Goal: Check status: Check status

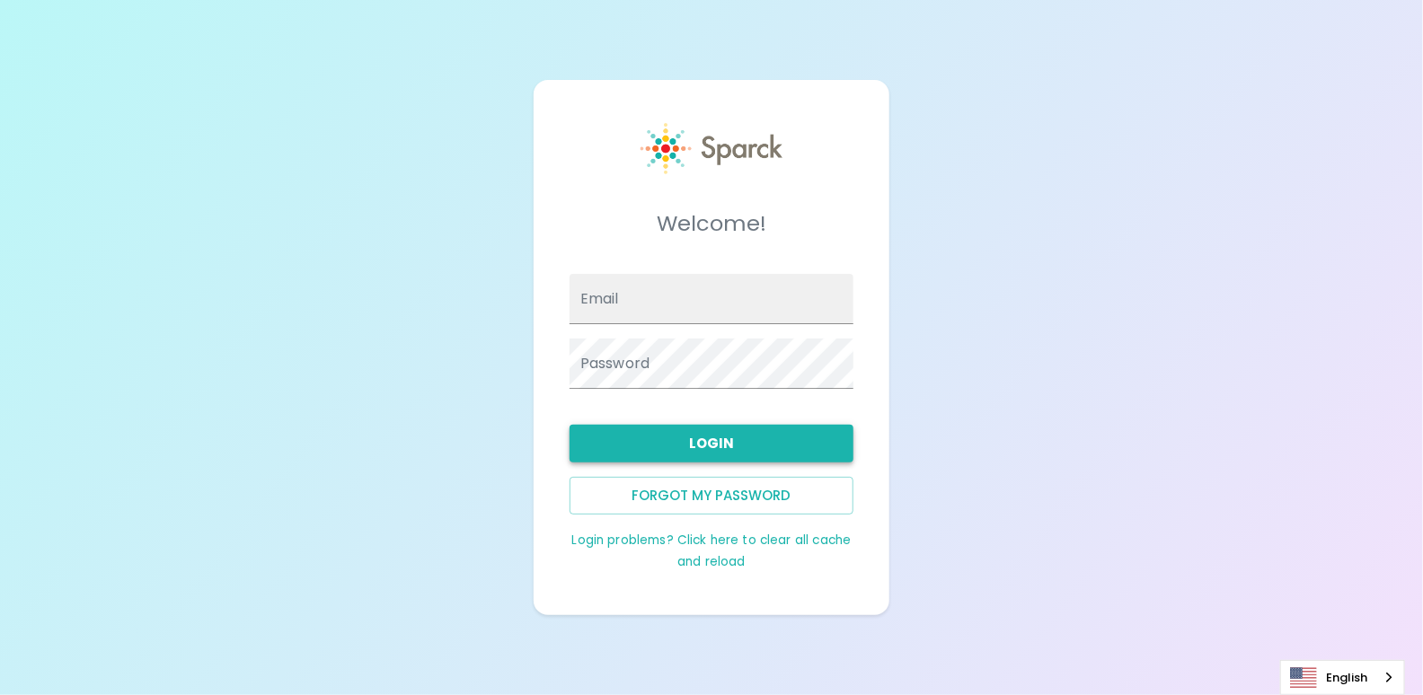
type input "[PERSON_NAME][EMAIL_ADDRESS][DOMAIN_NAME]"
click at [709, 444] on button "Login" at bounding box center [712, 444] width 284 height 38
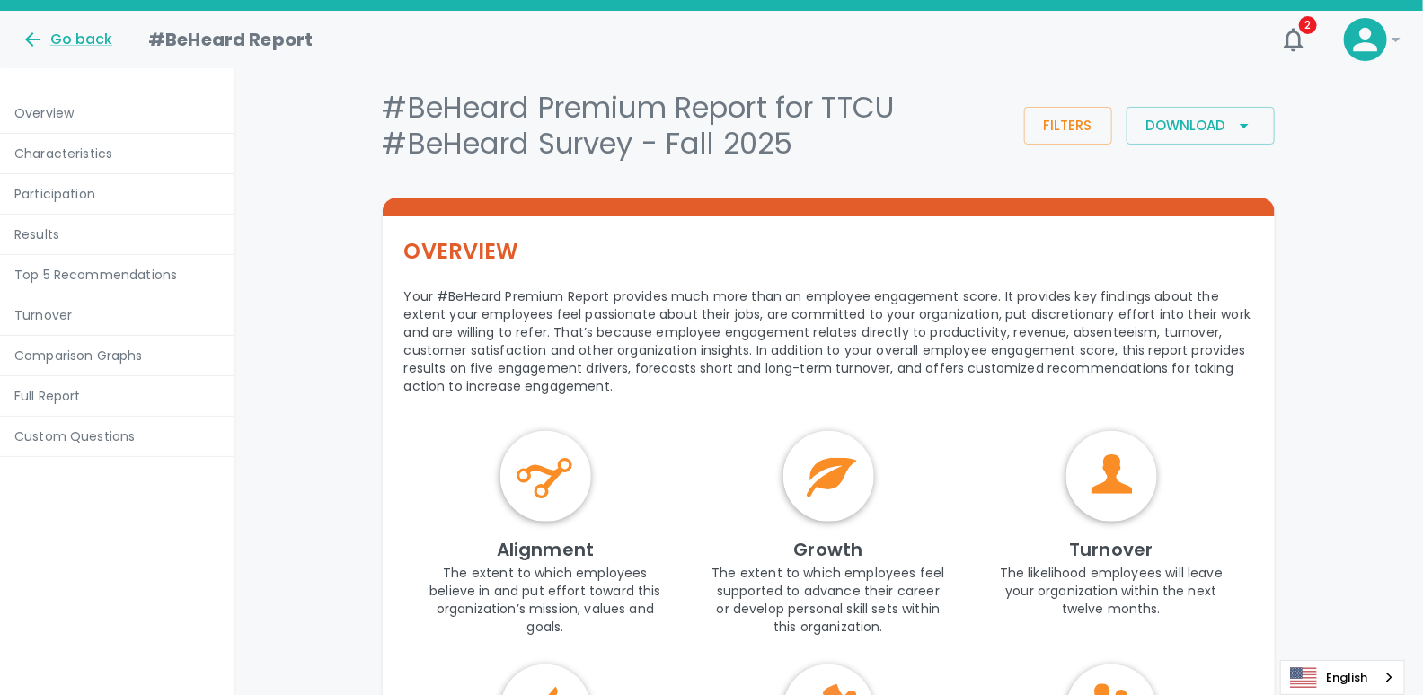
click at [33, 227] on p "Results" at bounding box center [116, 234] width 205 height 18
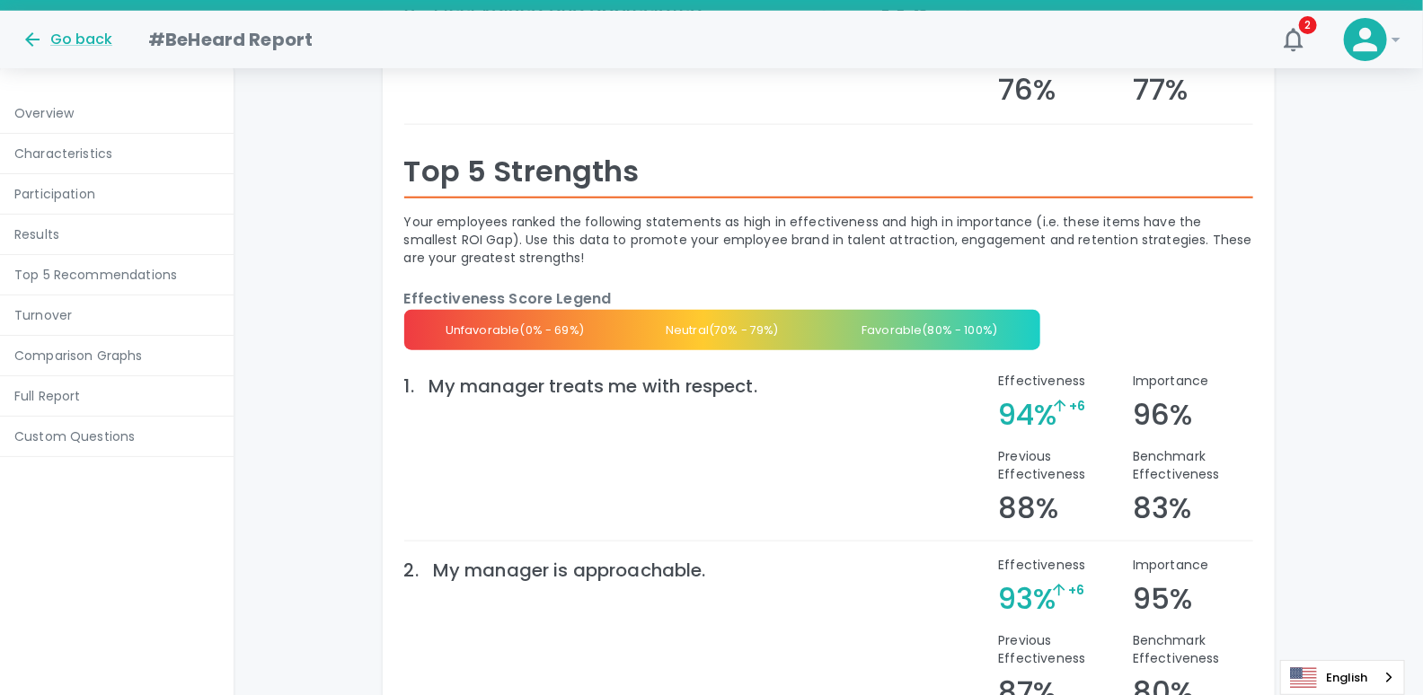
scroll to position [4056, 0]
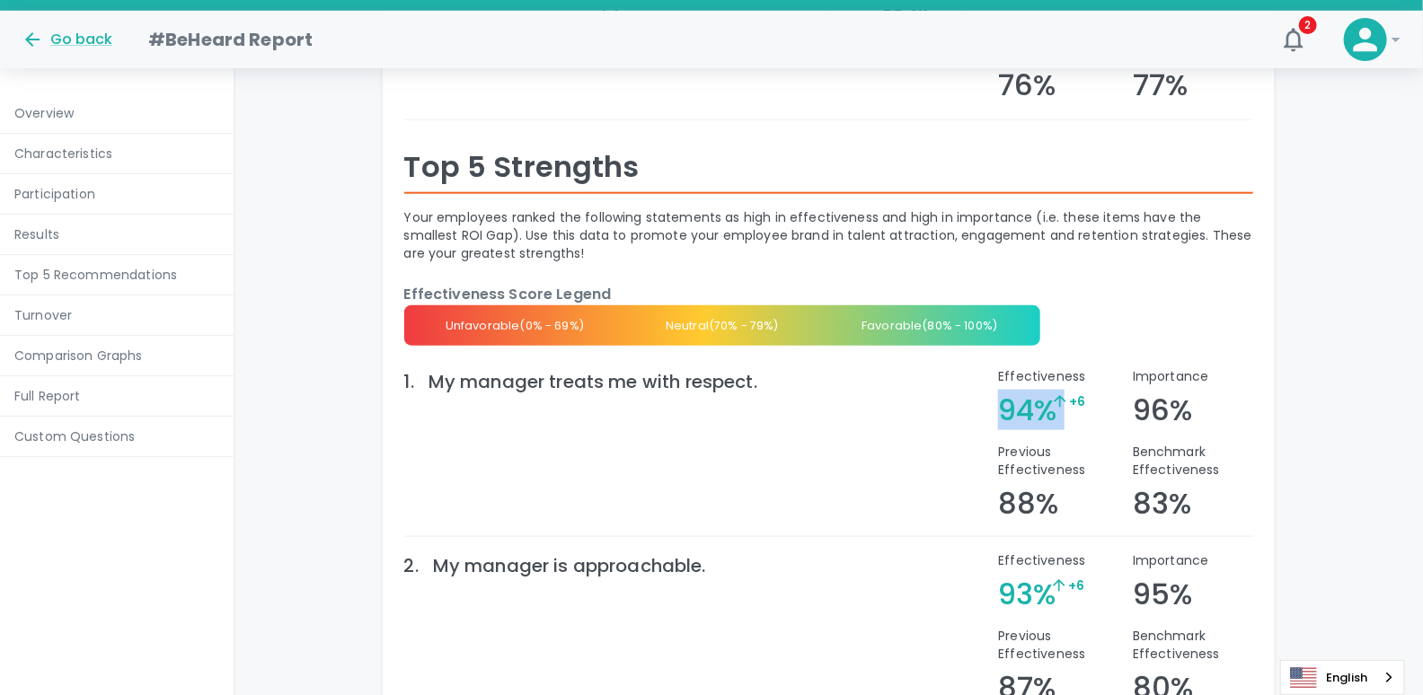
drag, startPoint x: 1004, startPoint y: 392, endPoint x: 1055, endPoint y: 401, distance: 51.1
click at [1055, 401] on div "94% + 6" at bounding box center [1027, 411] width 58 height 36
click at [1055, 401] on span "+ 6" at bounding box center [1087, 411] width 72 height 36
drag, startPoint x: 1057, startPoint y: 396, endPoint x: 1005, endPoint y: 396, distance: 52.1
click at [1005, 396] on div "94% + 6" at bounding box center [1027, 411] width 58 height 36
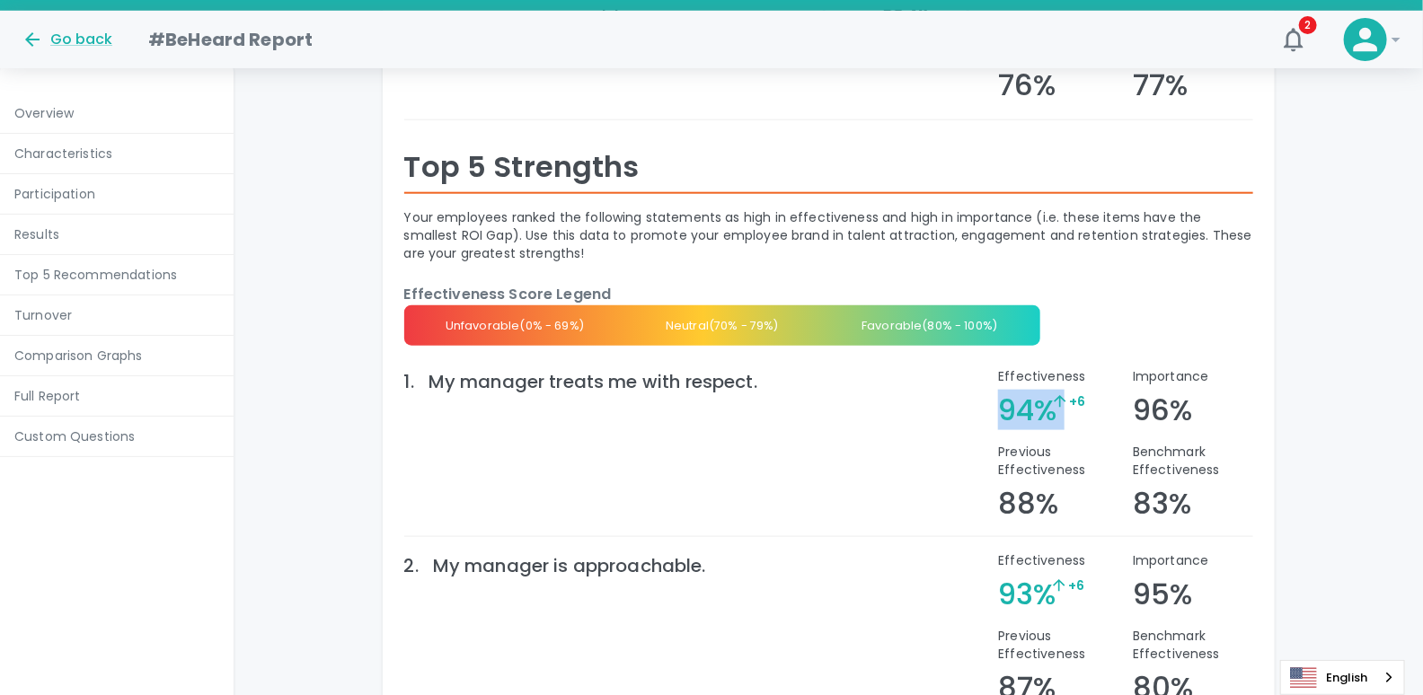
click at [1023, 396] on h4 "94%" at bounding box center [1027, 411] width 58 height 36
drag, startPoint x: 1051, startPoint y: 395, endPoint x: 1003, endPoint y: 396, distance: 48.5
click at [1003, 396] on h4 "94%" at bounding box center [1027, 411] width 58 height 36
click at [1033, 398] on h4 "94%" at bounding box center [1027, 411] width 58 height 36
drag, startPoint x: 1048, startPoint y: 397, endPoint x: 994, endPoint y: 397, distance: 54.8
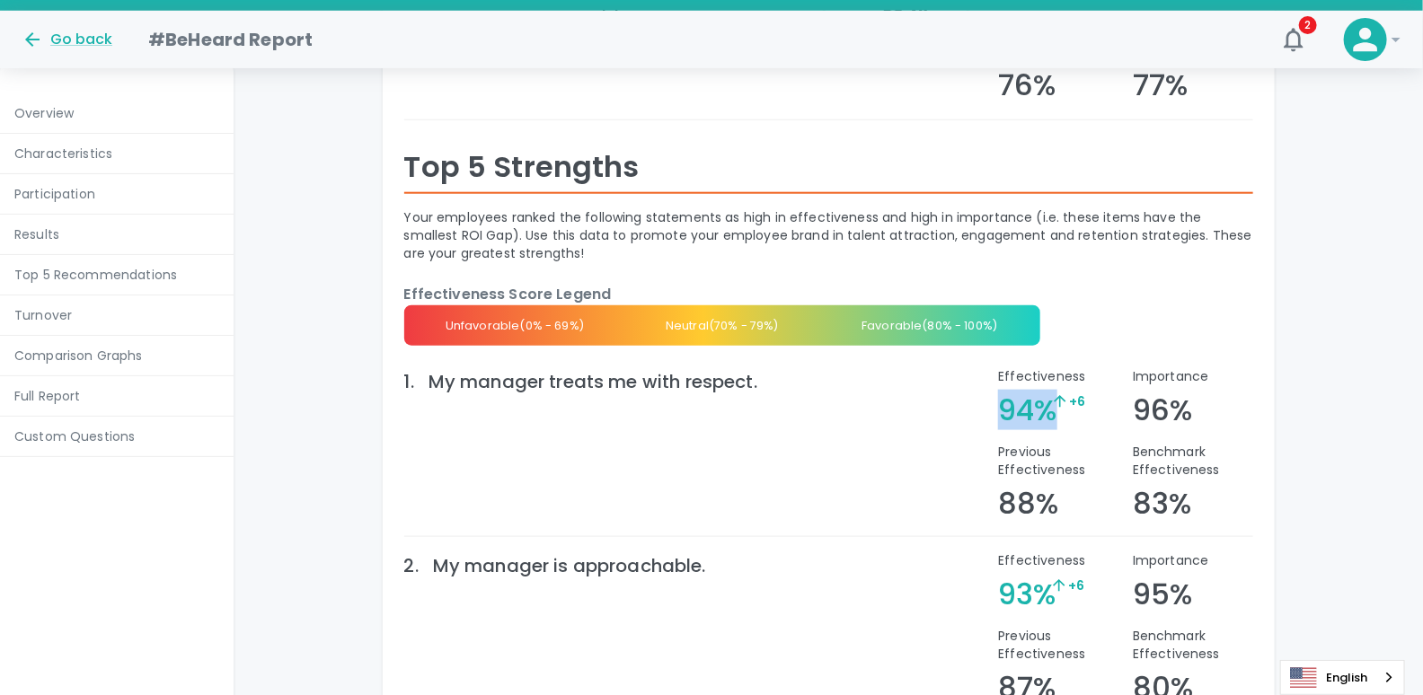
click at [994, 397] on div "Effectiveness 94% + 6" at bounding box center [1051, 390] width 134 height 75
click at [1051, 495] on h4 "88%" at bounding box center [1028, 504] width 60 height 36
drag, startPoint x: 1056, startPoint y: 493, endPoint x: 1004, endPoint y: 492, distance: 51.2
click at [1004, 492] on h4 "88%" at bounding box center [1028, 504] width 60 height 36
click at [1053, 579] on div at bounding box center [1059, 589] width 18 height 24
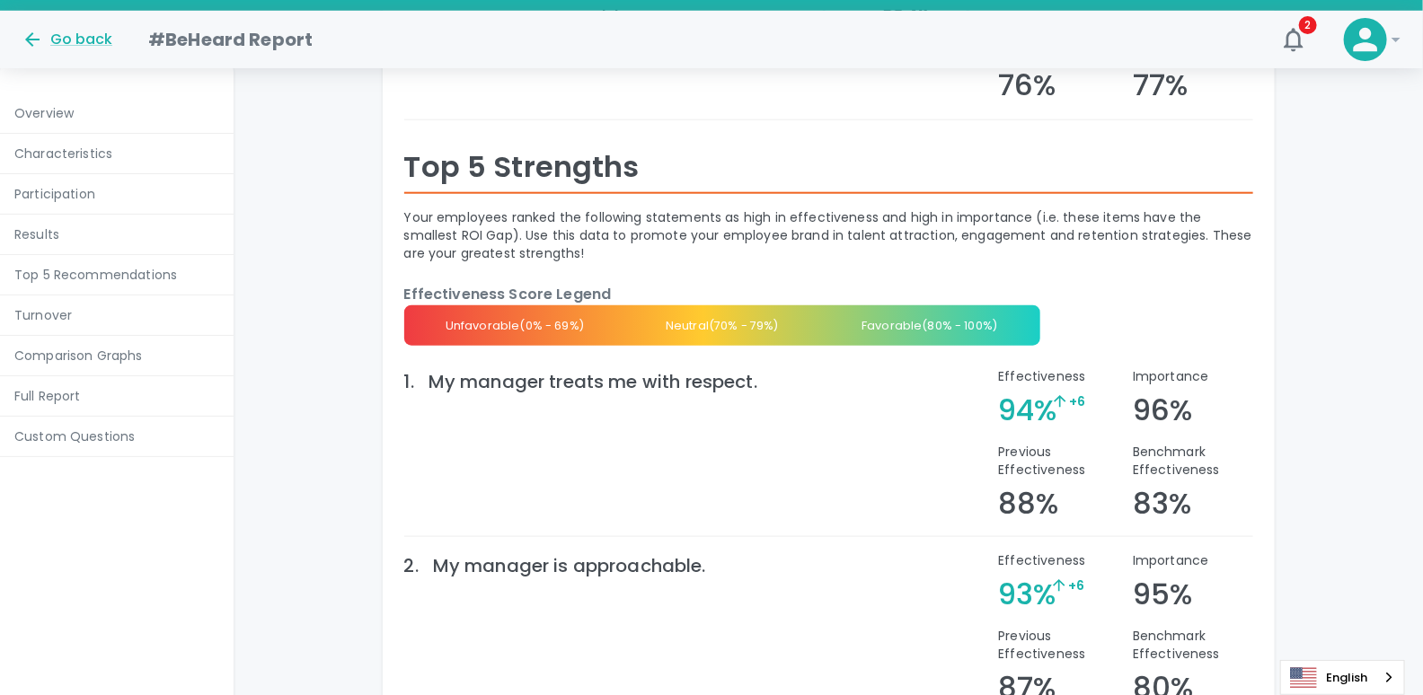
drag, startPoint x: 1057, startPoint y: 578, endPoint x: 1002, endPoint y: 573, distance: 55.9
click at [1002, 577] on div "93% + 6" at bounding box center [1026, 595] width 57 height 36
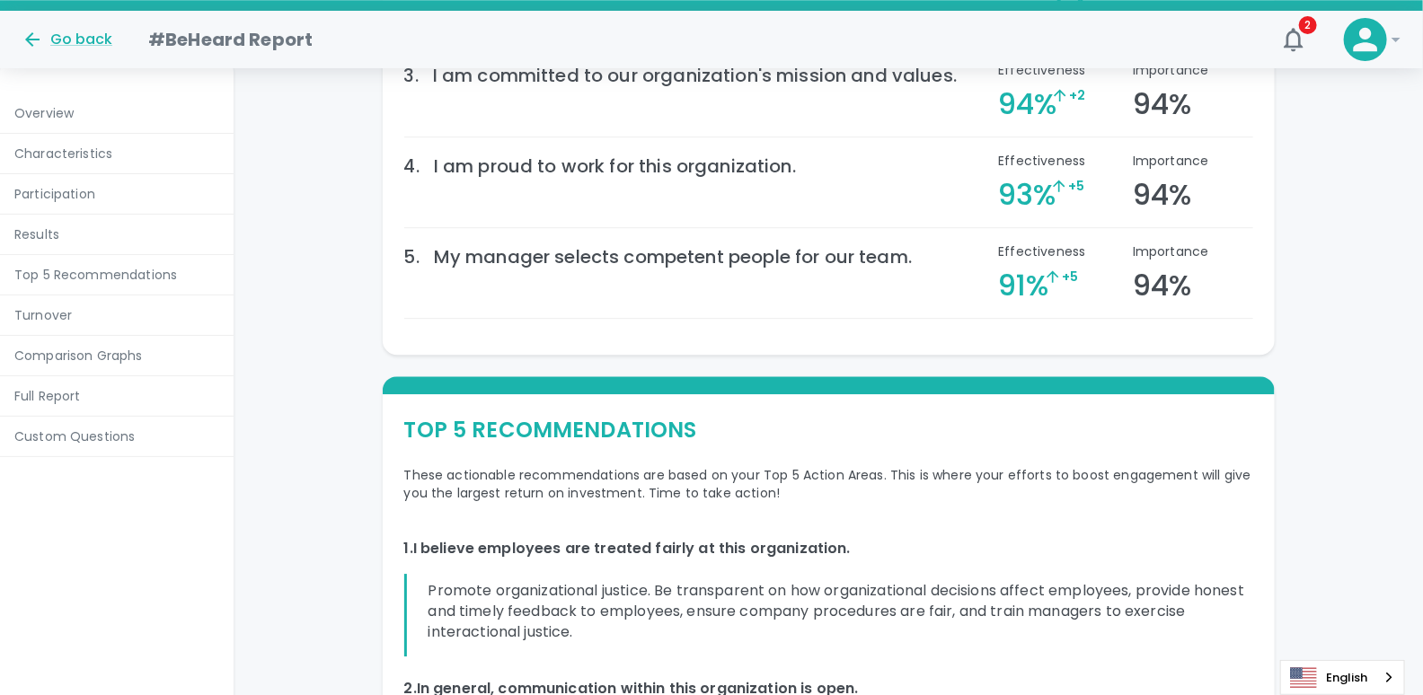
scroll to position [5590, 0]
